Goal: Task Accomplishment & Management: Use online tool/utility

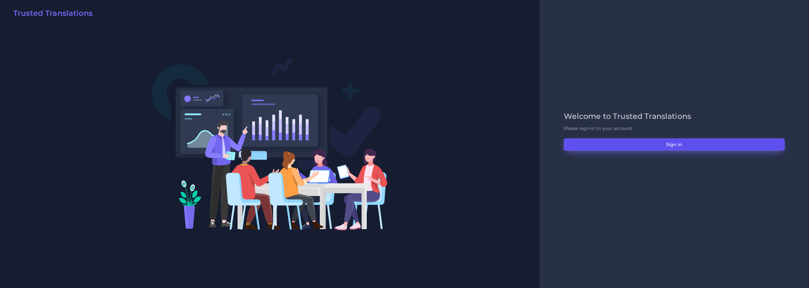
click at [674, 143] on button "Sign in" at bounding box center [674, 144] width 221 height 12
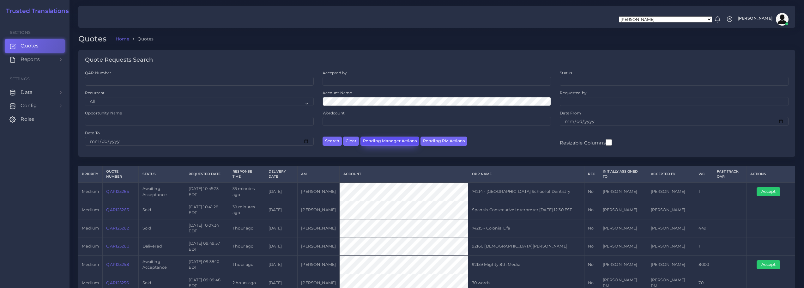
click at [391, 139] on button "Pending Manager Actions" at bounding box center [389, 140] width 59 height 9
select select "awaiting_manager_initial_review"
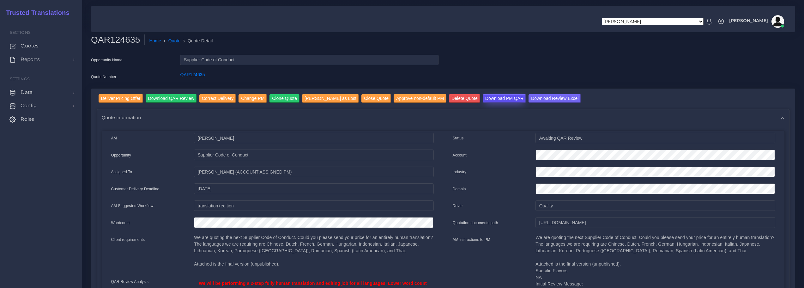
click at [488, 97] on input "Download PM QAR" at bounding box center [504, 98] width 43 height 9
click at [535, 97] on input "Download Review Excel" at bounding box center [555, 98] width 52 height 9
click at [214, 98] on input "Correct Delivery" at bounding box center [217, 98] width 37 height 9
